Goal: Task Accomplishment & Management: Use online tool/utility

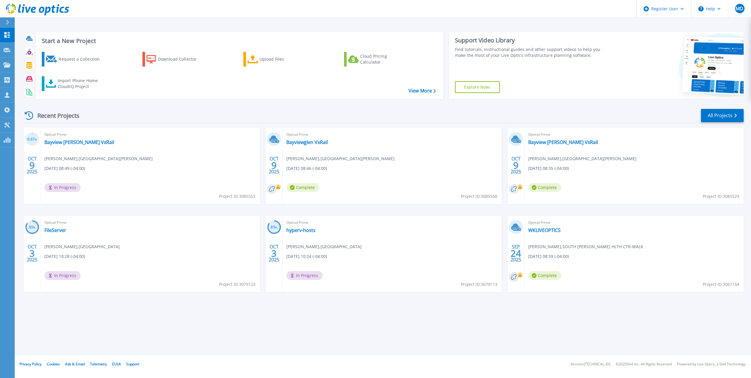
drag, startPoint x: 256, startPoint y: 64, endPoint x: 270, endPoint y: 69, distance: 14.8
click at [256, 64] on link "Upload Files" at bounding box center [276, 59] width 66 height 15
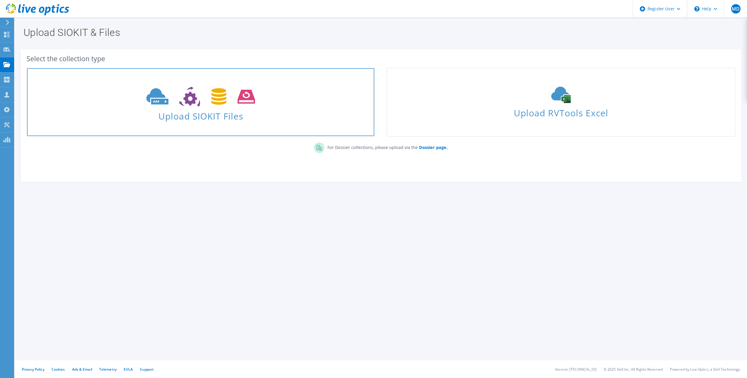
click at [239, 106] on icon at bounding box center [200, 97] width 109 height 20
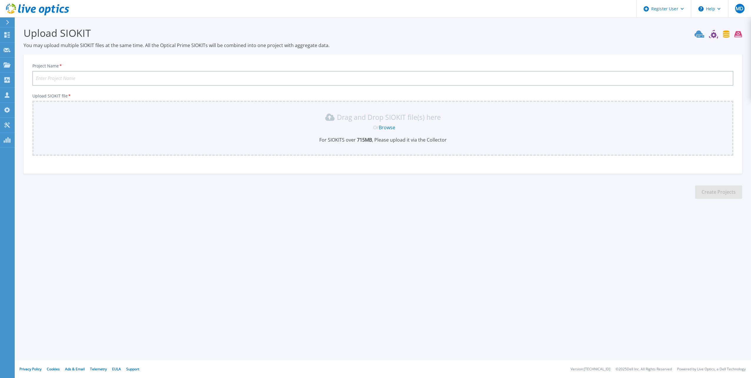
click at [39, 11] on icon at bounding box center [42, 10] width 6 height 6
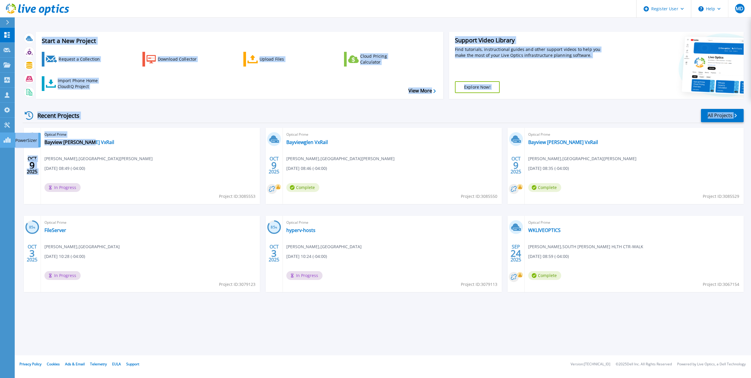
drag, startPoint x: 8, startPoint y: 145, endPoint x: 7, endPoint y: 140, distance: 6.0
click at [7, 140] on div "Register User Help MD Dell User Michael D'Emilio Michael.DEmilio@dell.com Dell …" at bounding box center [375, 177] width 751 height 355
drag, startPoint x: 7, startPoint y: 140, endPoint x: 122, endPoint y: 193, distance: 127.6
click at [122, 193] on div "Optical Prime Bayview Glen VxRail Jonathan Sinclair , BAYVIEW GLEN PRIVATE SCHO…" at bounding box center [150, 166] width 219 height 76
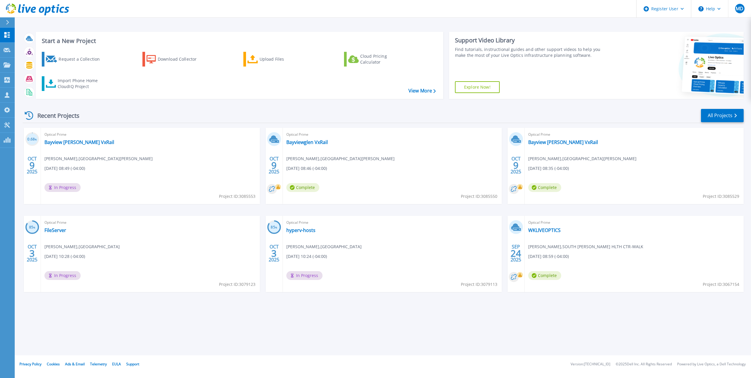
click at [68, 146] on div "Optical Prime Bayview Glen VxRail Jonathan Sinclair , BAYVIEW GLEN PRIVATE SCHO…" at bounding box center [150, 166] width 219 height 76
click at [71, 143] on link "Bayview [PERSON_NAME] VxRail" at bounding box center [79, 142] width 70 height 6
